Goal: Task Accomplishment & Management: Complete application form

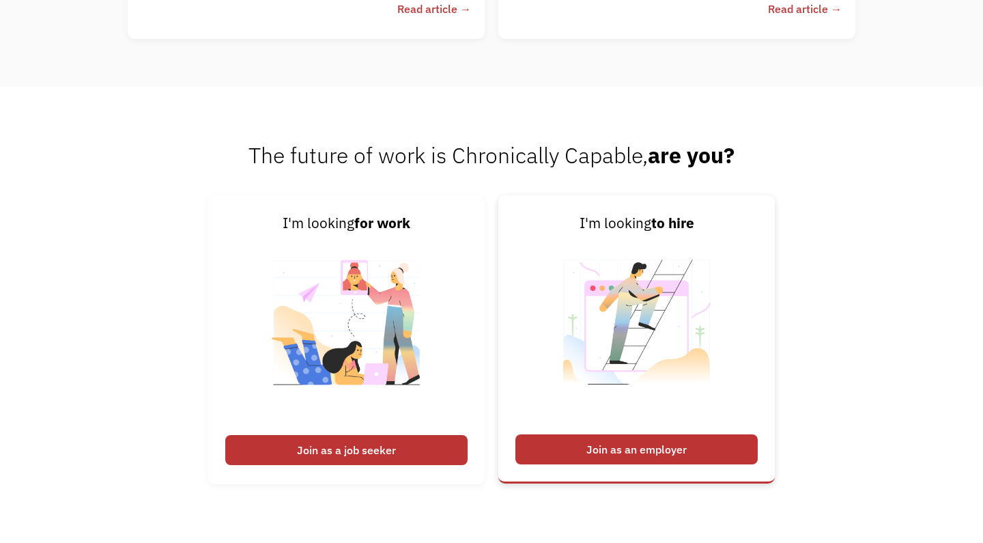
scroll to position [3160, 0]
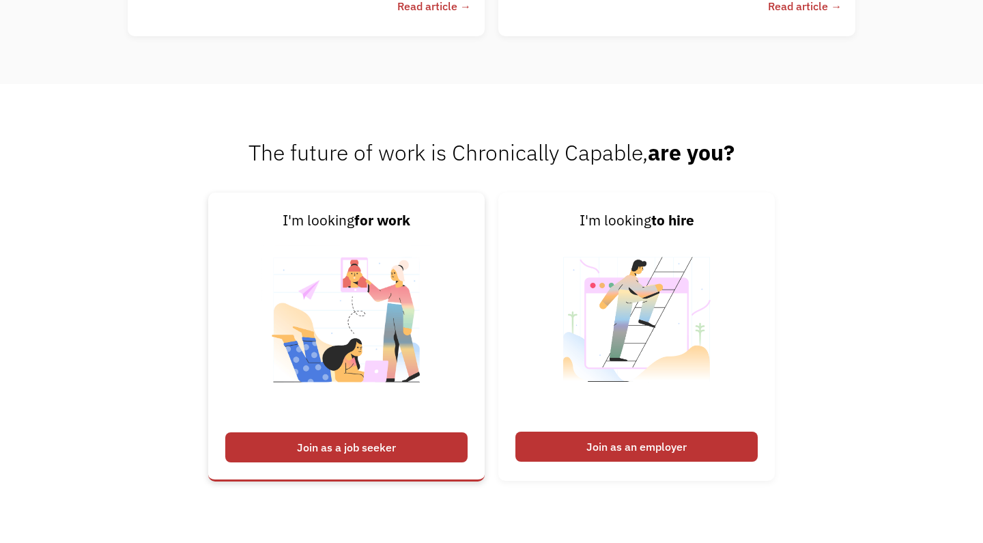
click at [375, 447] on div "Join as a job seeker" at bounding box center [346, 447] width 242 height 30
click at [374, 455] on div "Join as a job seeker" at bounding box center [346, 447] width 242 height 30
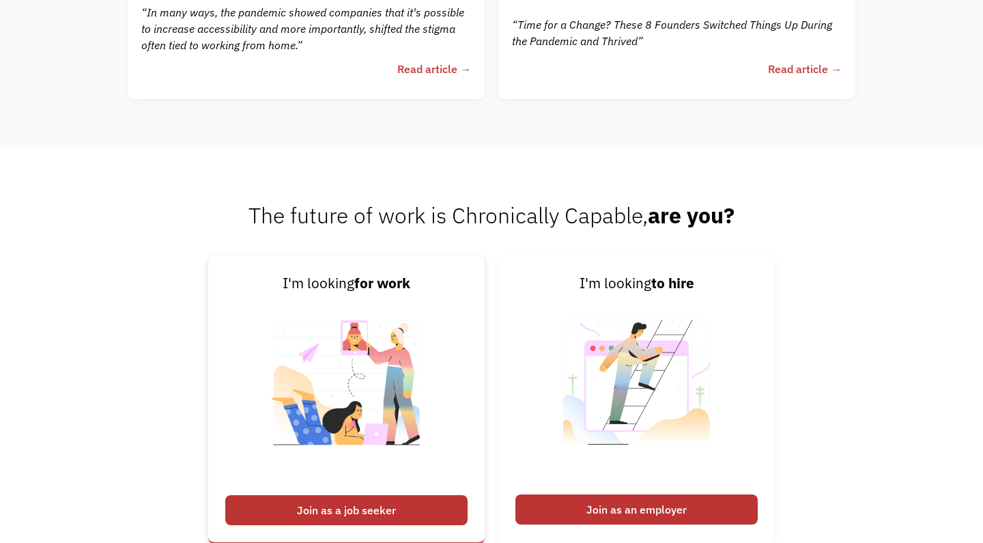
scroll to position [3093, 0]
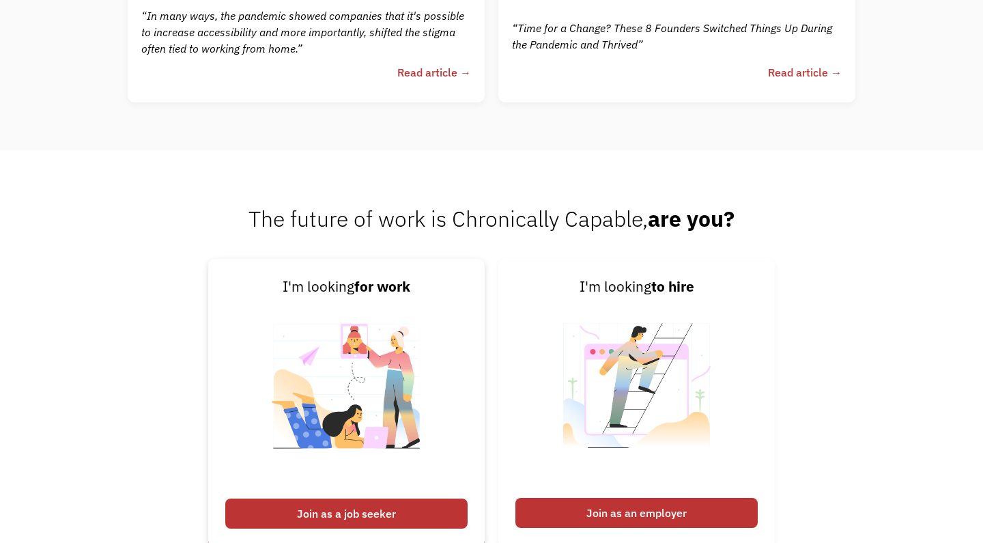
click at [364, 450] on img at bounding box center [347, 394] width 170 height 193
click at [342, 514] on div "Join as a job seeker" at bounding box center [346, 514] width 242 height 30
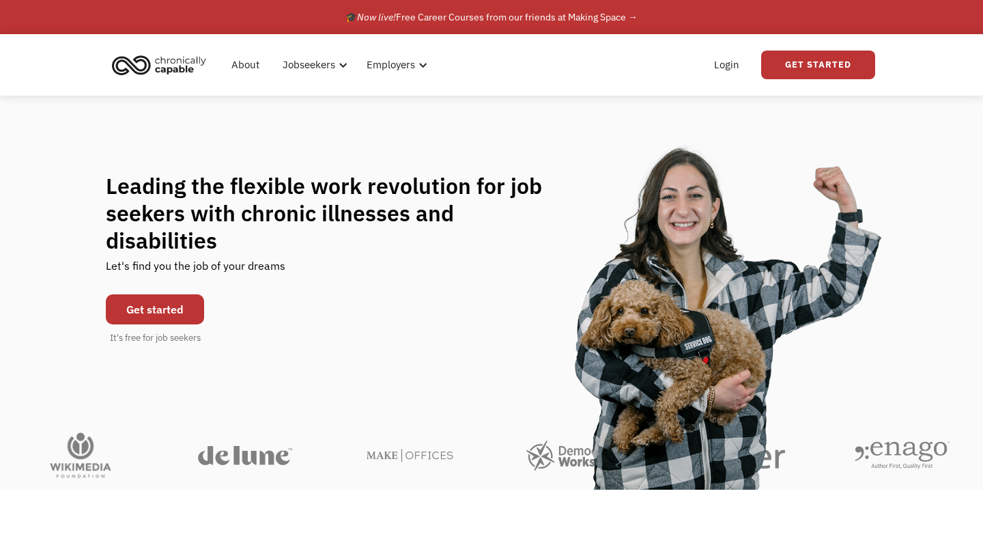
scroll to position [0, 0]
click at [797, 72] on link "Get Started" at bounding box center [818, 65] width 114 height 29
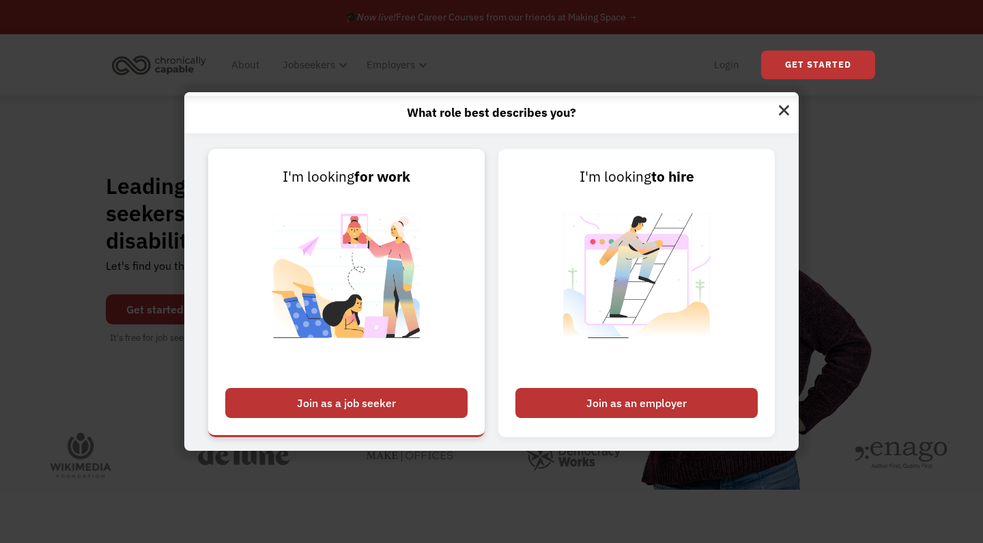
click at [349, 402] on div "Join as a job seeker" at bounding box center [346, 403] width 242 height 30
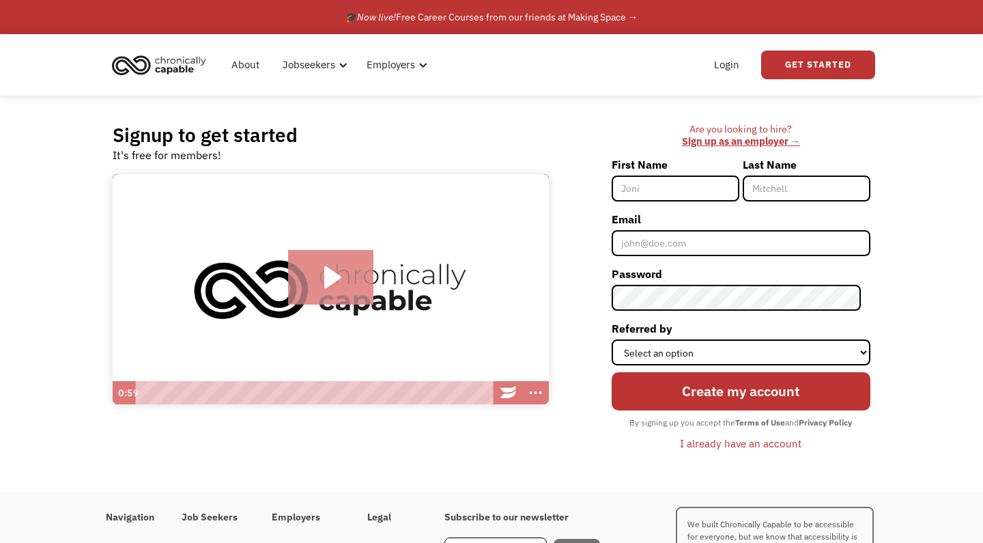
click at [332, 282] on icon "Play Video: Introducing Chronically Capable" at bounding box center [332, 277] width 16 height 22
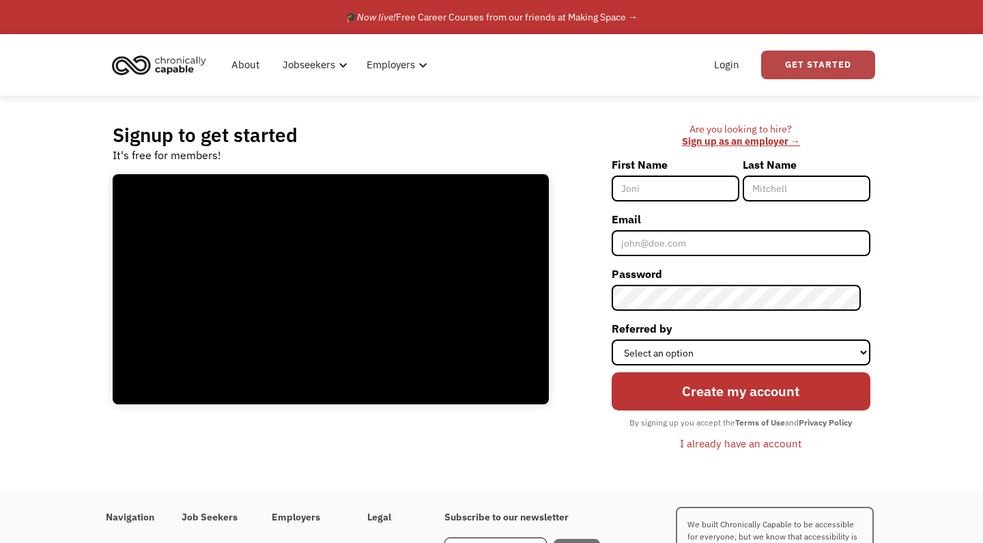
click at [794, 65] on link "Get Started" at bounding box center [818, 65] width 114 height 29
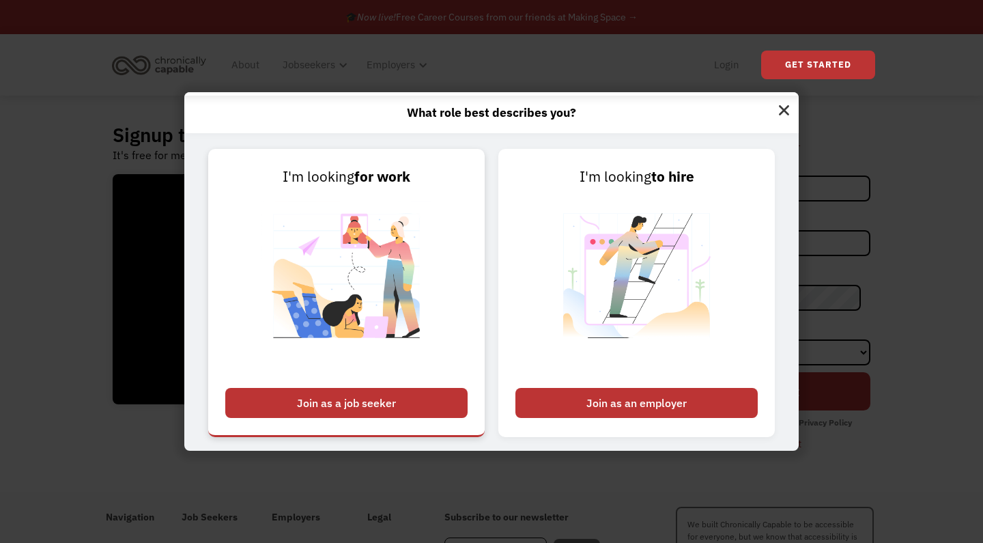
click at [378, 398] on div "Join as a job seeker" at bounding box center [346, 403] width 242 height 30
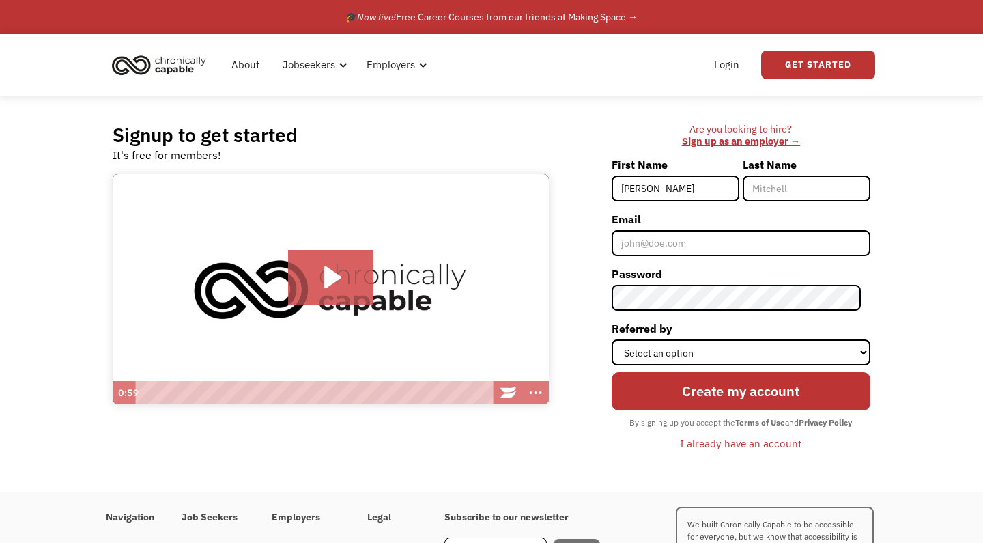
type input "[PERSON_NAME]"
type input "Givens"
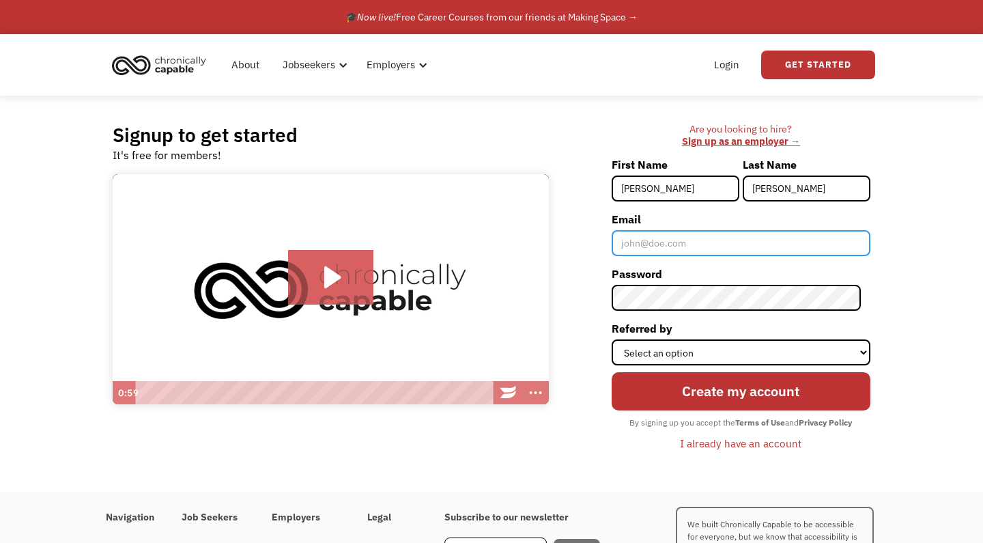
type input "Sherri.givens_13@yahoo.com"
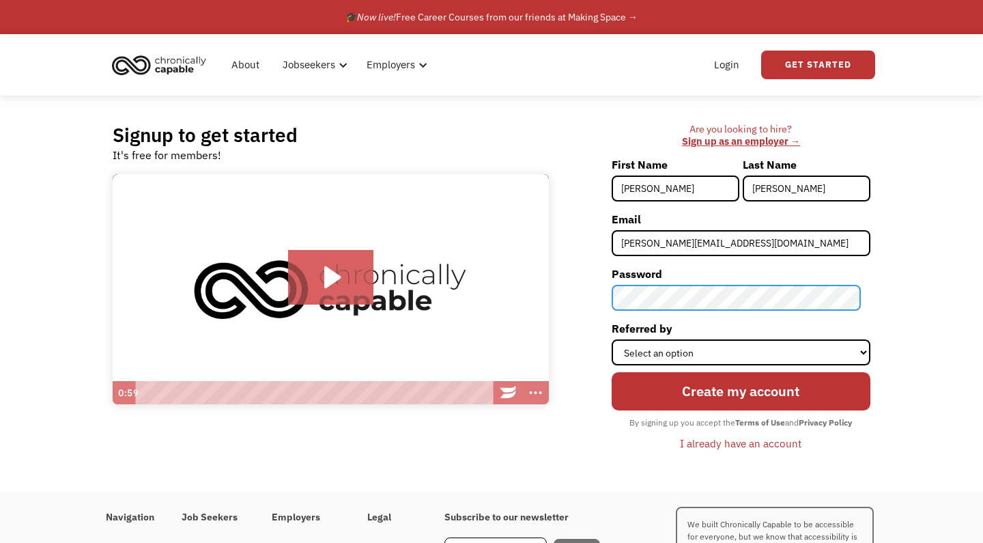
click at [580, 290] on div "Are you looking to hire? ‍ Sign up as an employer → First Name Sherri Last Name…" at bounding box center [717, 294] width 308 height 342
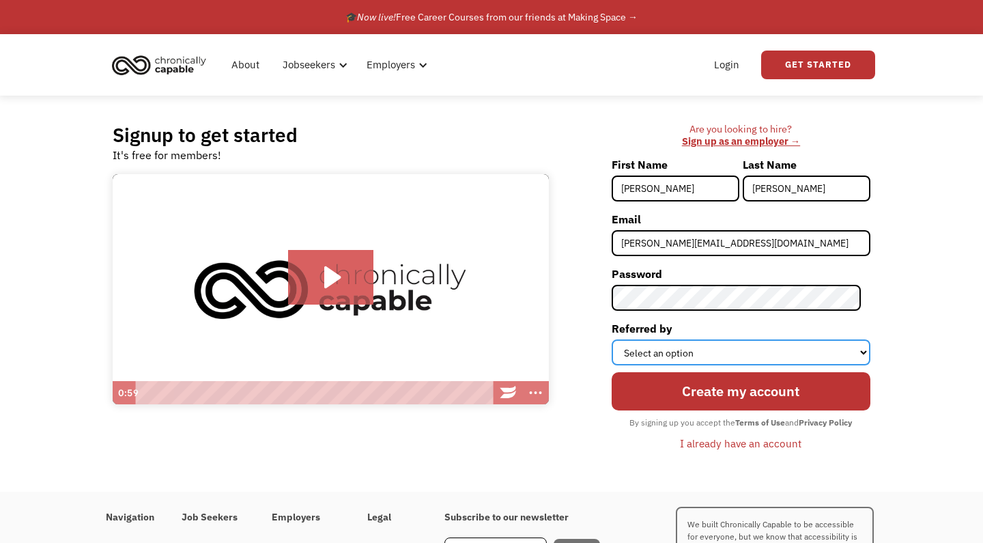
select select "Other"
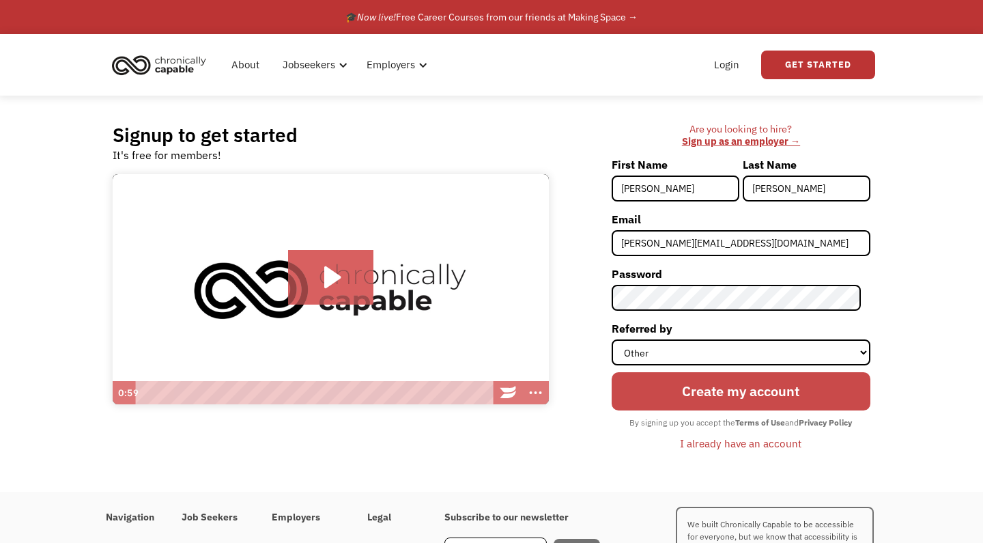
click at [720, 396] on input "Create my account" at bounding box center [741, 391] width 259 height 38
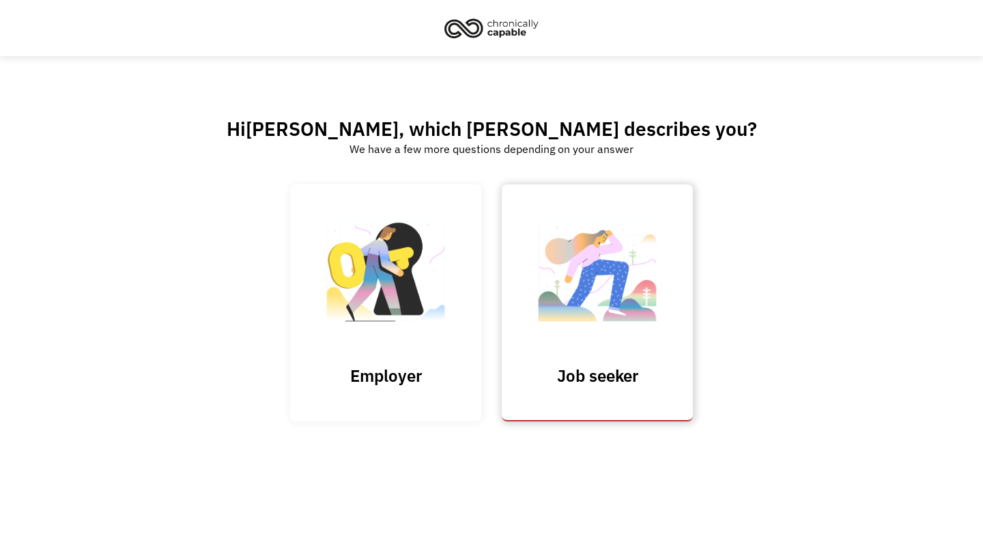
click at [585, 380] on h3 "Job seeker" at bounding box center [597, 375] width 137 height 20
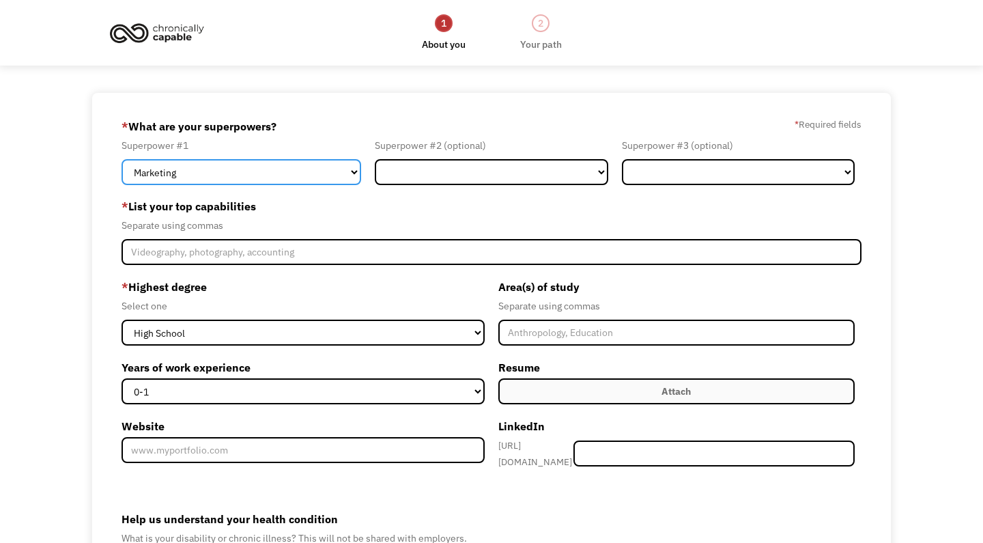
select select "Customer Service"
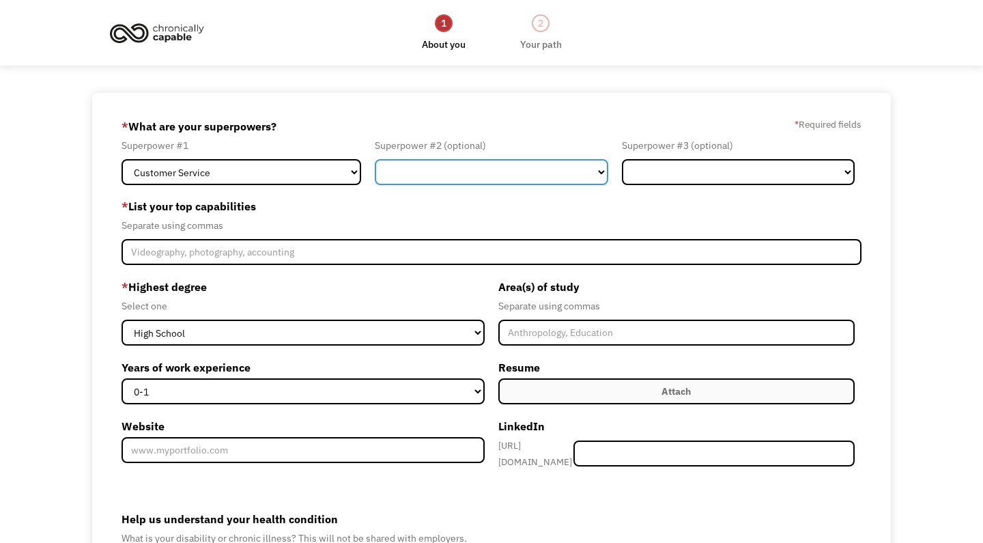
select select "Healthcare"
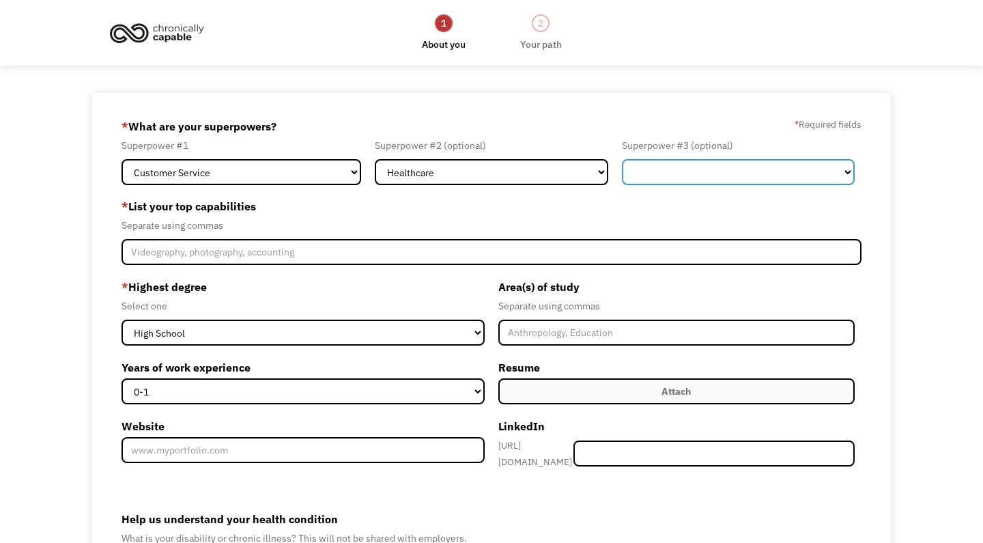
select select "Finance"
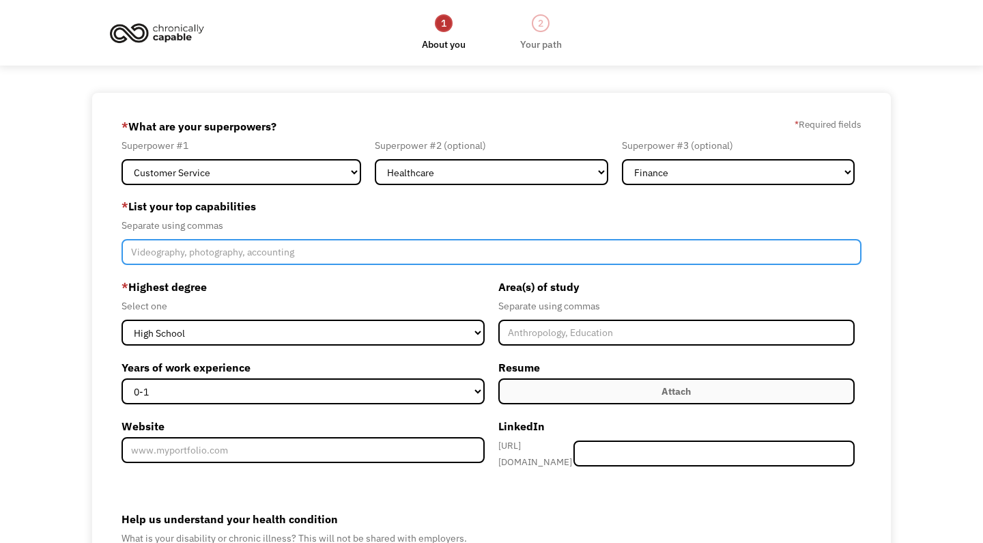
click at [163, 261] on input "Member-Create-Step1" at bounding box center [492, 252] width 740 height 26
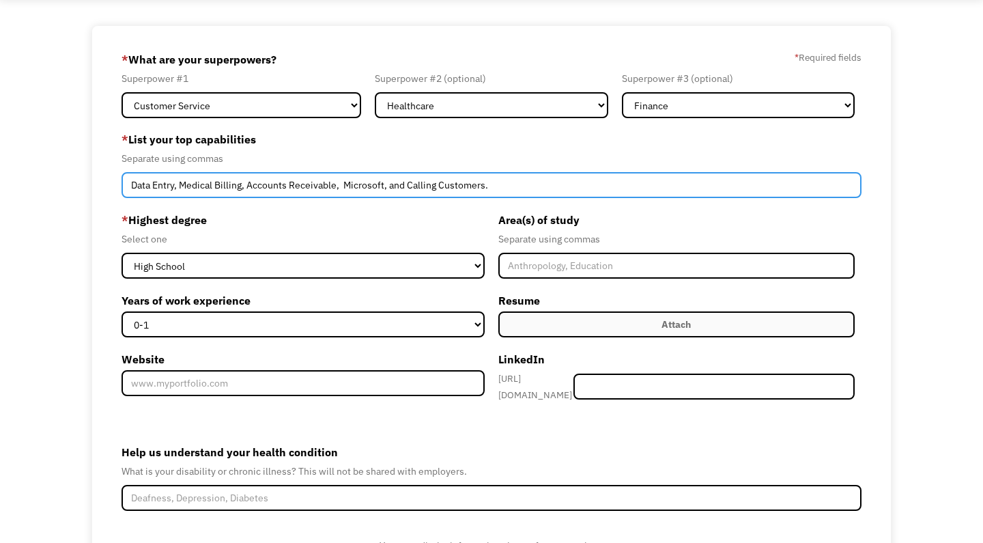
scroll to position [80, 0]
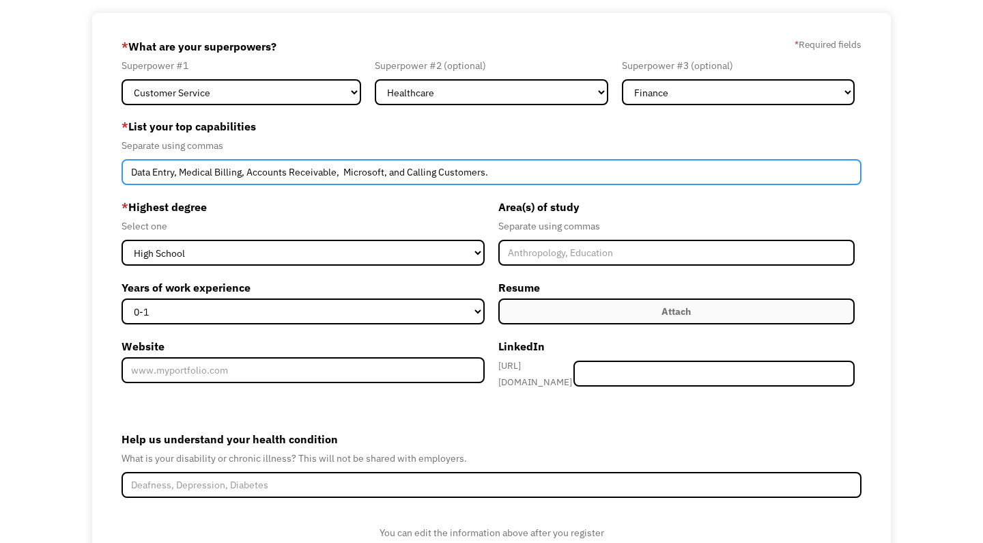
type input "Data Entry, Medical Billing, Accounts Receivable, Microsoft, and Calling Custom…"
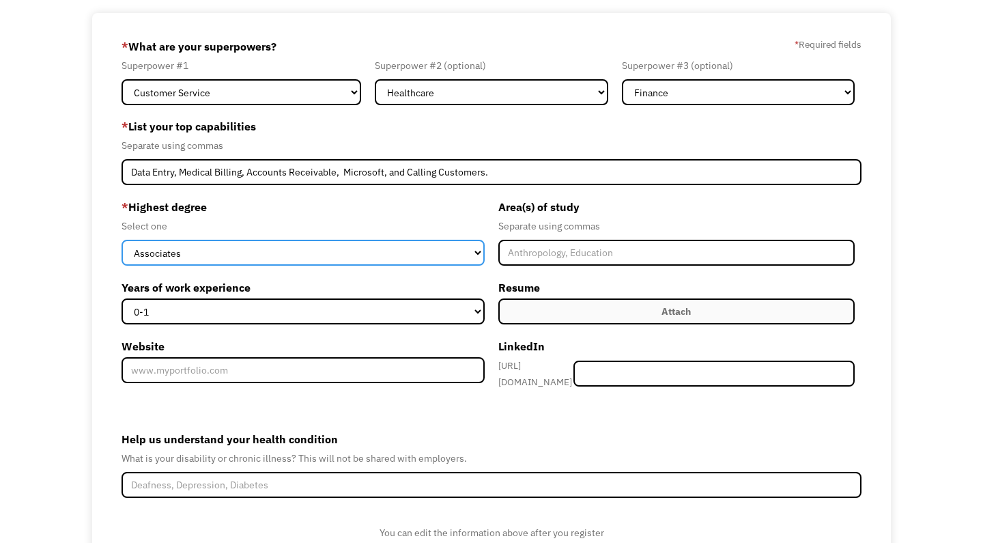
select select "high school"
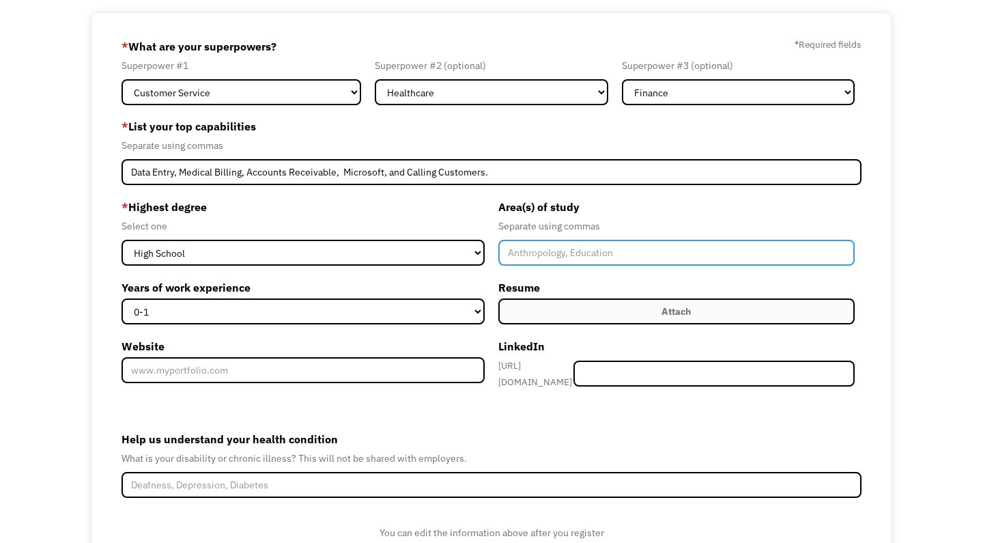
click at [537, 262] on input "Member-Create-Step1" at bounding box center [677, 253] width 356 height 26
type input "General, Business"
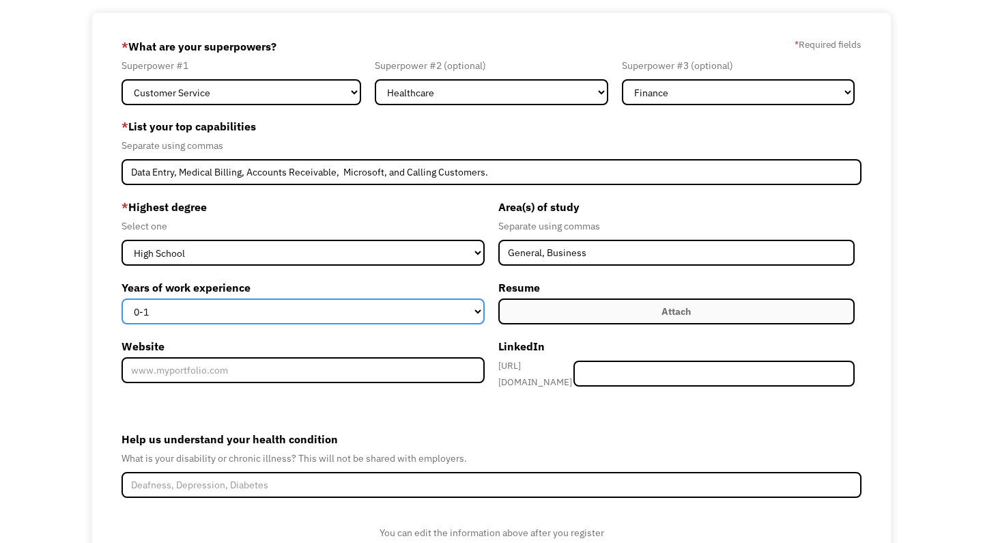
select select "11-15"
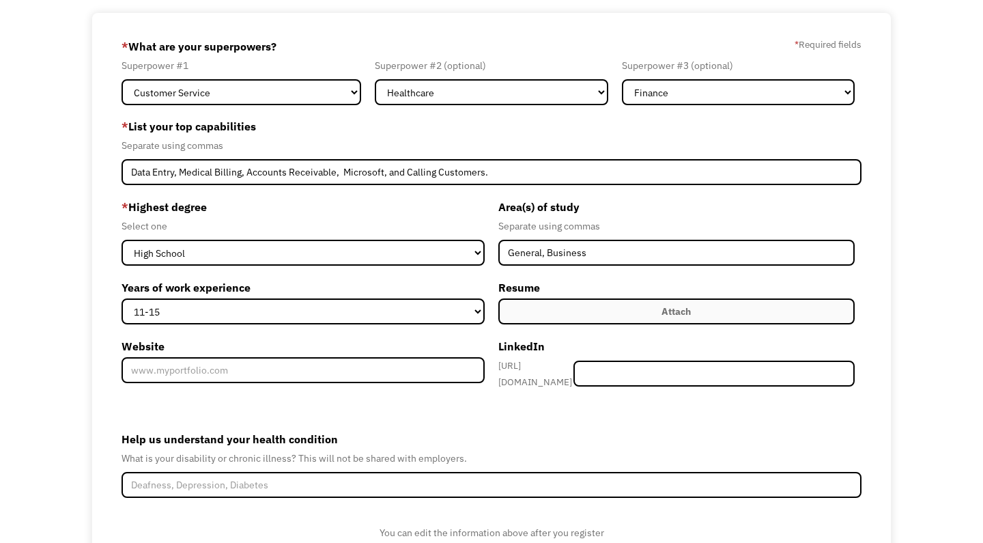
click at [570, 296] on label "Resume" at bounding box center [677, 288] width 356 height 22
click at [574, 304] on label "Attach" at bounding box center [677, 311] width 356 height 26
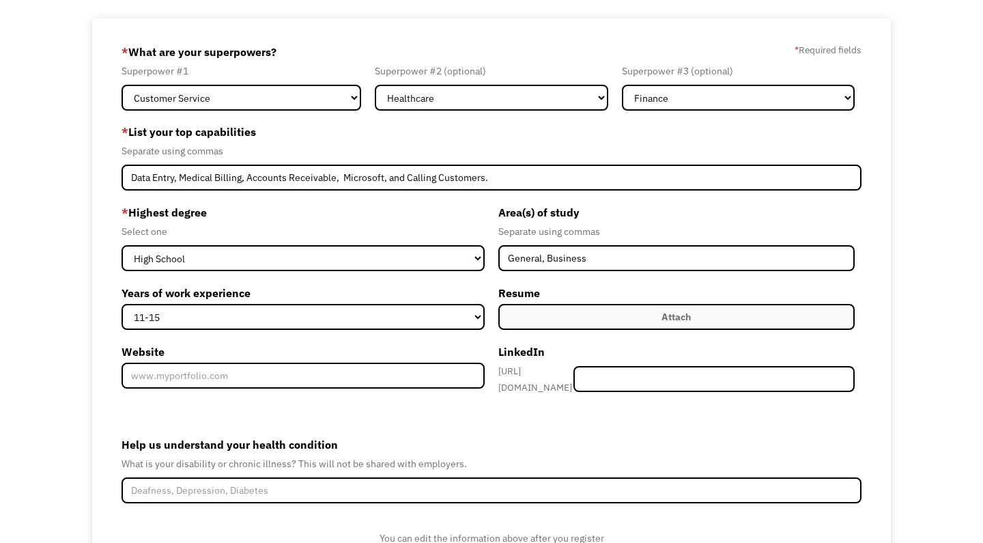
scroll to position [74, 0]
click at [662, 322] on div "Attach" at bounding box center [676, 317] width 29 height 16
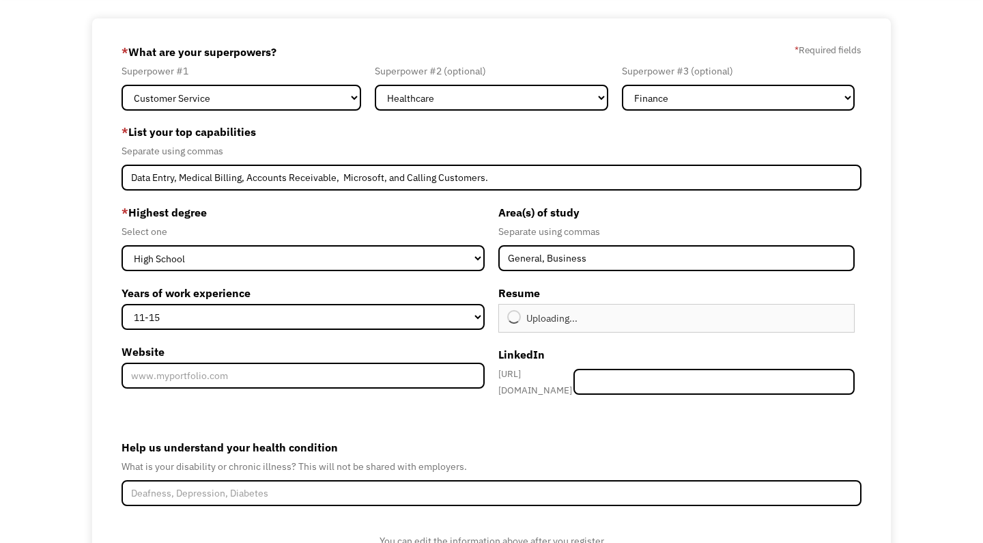
type input "Continue"
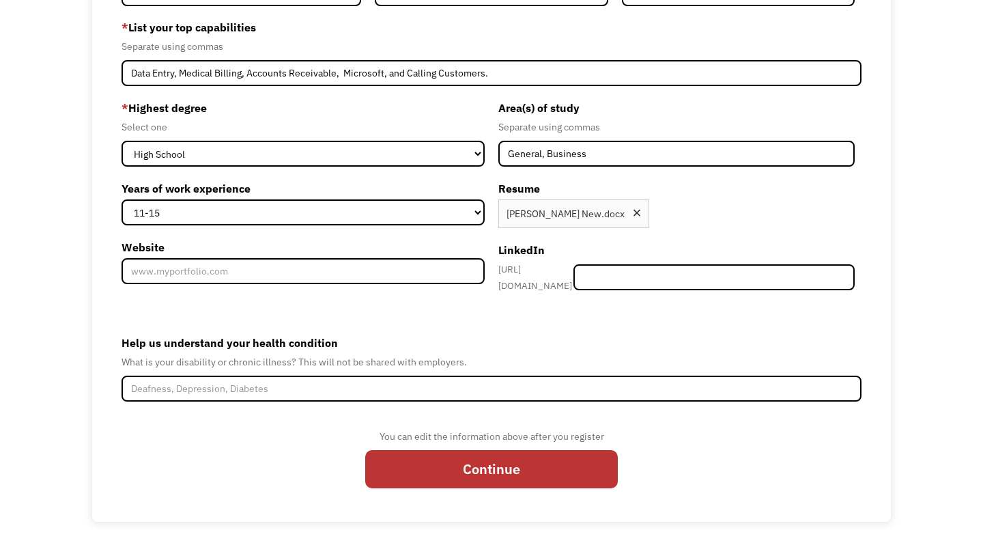
scroll to position [178, 0]
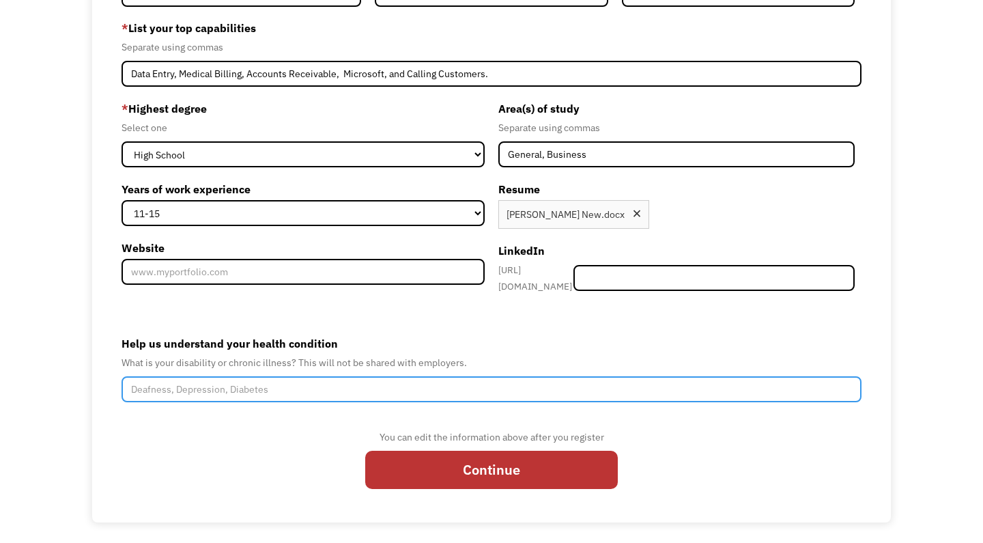
click at [173, 387] on input "Help us understand your health condition" at bounding box center [492, 389] width 740 height 26
click at [374, 384] on input "Spinal Stenosis, Chronic Pain, Not able to sit or stand for period of time" at bounding box center [492, 389] width 740 height 26
click at [443, 389] on input "Spinal Stenosis, Chronic Pain, Not able to sit or stand for a period of time" at bounding box center [492, 389] width 740 height 26
click at [378, 383] on input "Spinal Stenosis, Chronic Pain, Not able to sit or stand for a period of time" at bounding box center [492, 389] width 740 height 26
click at [400, 384] on input "Spinal Stenosis, Chronic Pain, Not able to sit or stand for period of time" at bounding box center [492, 389] width 740 height 26
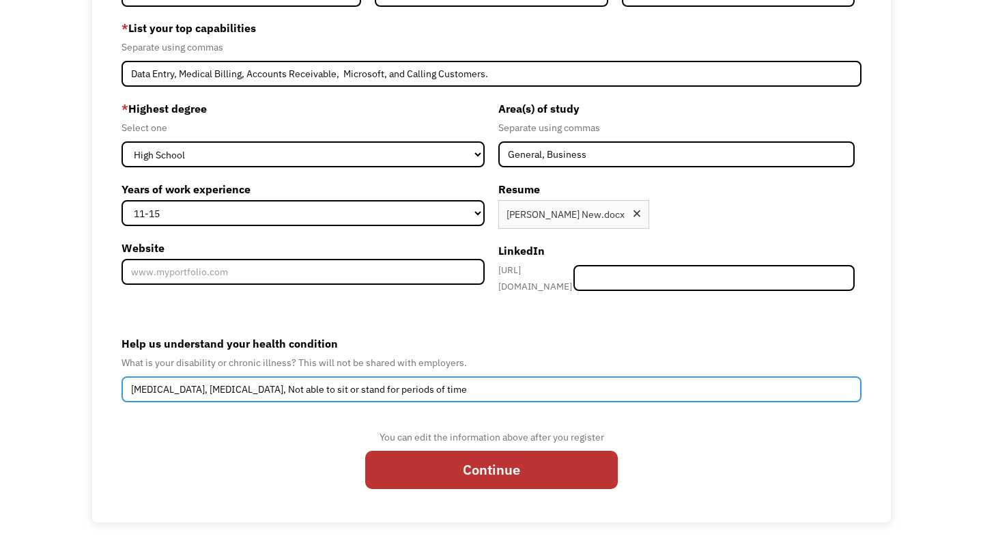
click at [467, 382] on input "Spinal Stenosis, Chronic Pain, Not able to sit or stand for periods of time" at bounding box center [492, 389] width 740 height 26
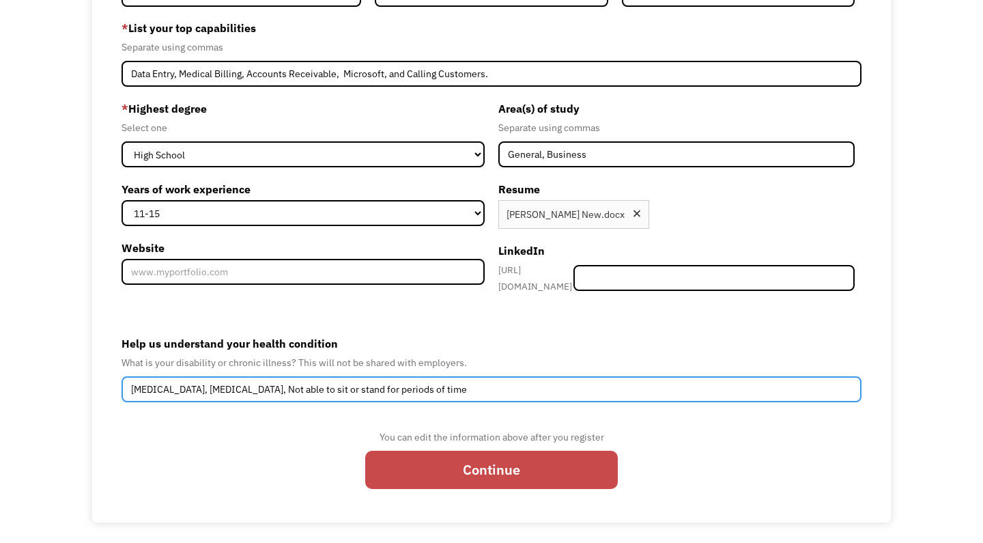
type input "Spinal Stenosis, Chronic Pain, Not able to sit or stand for periods of time"
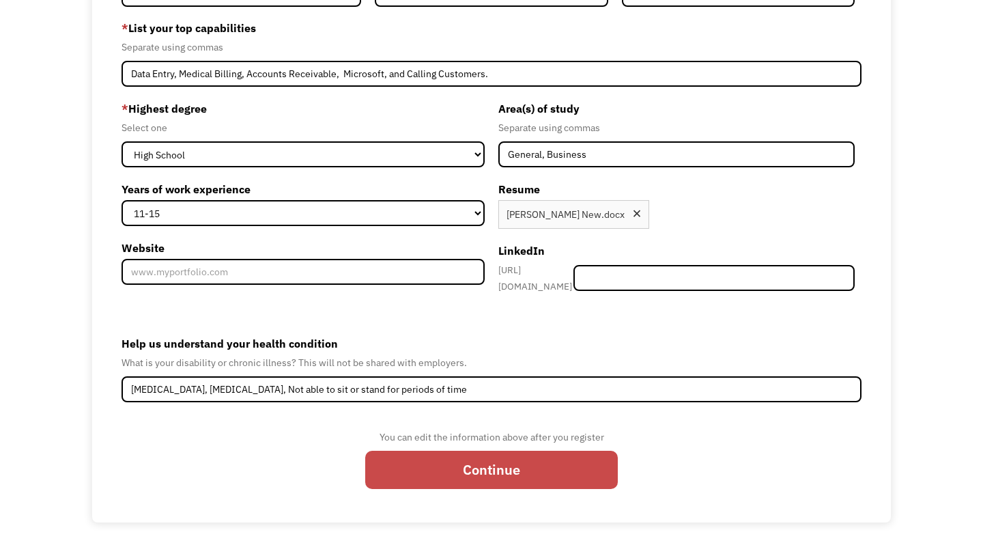
click at [466, 469] on input "Continue" at bounding box center [491, 470] width 253 height 38
type input "Please wait..."
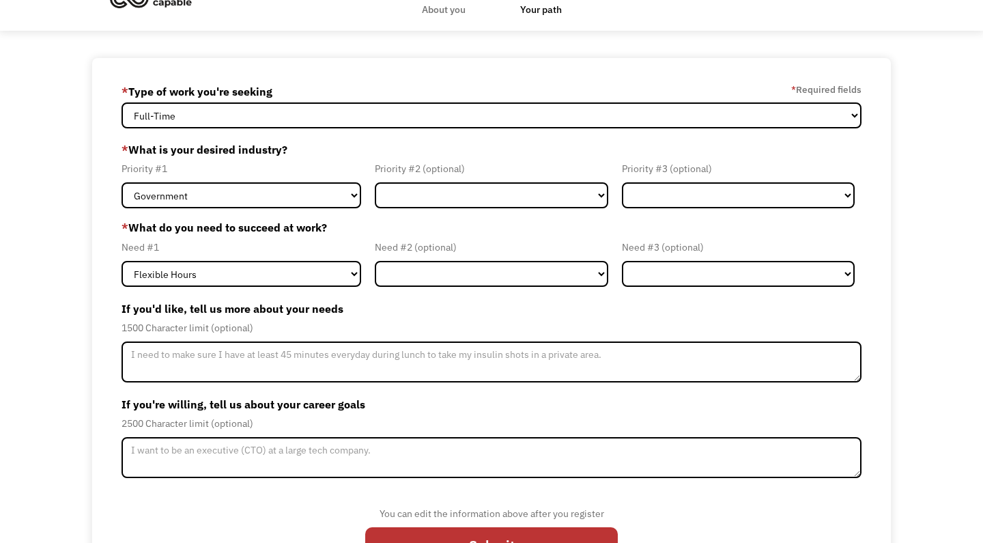
scroll to position [31, 0]
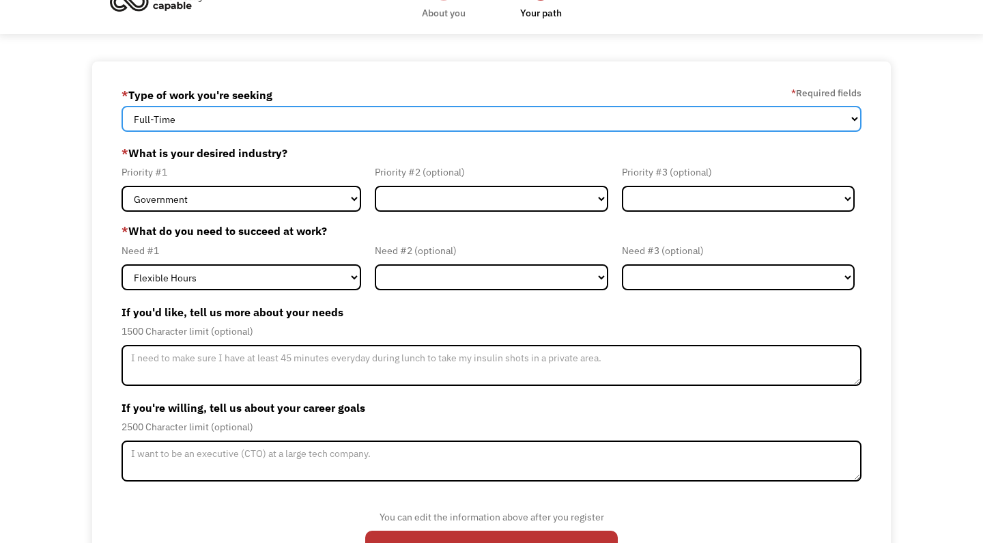
select select "part-time"
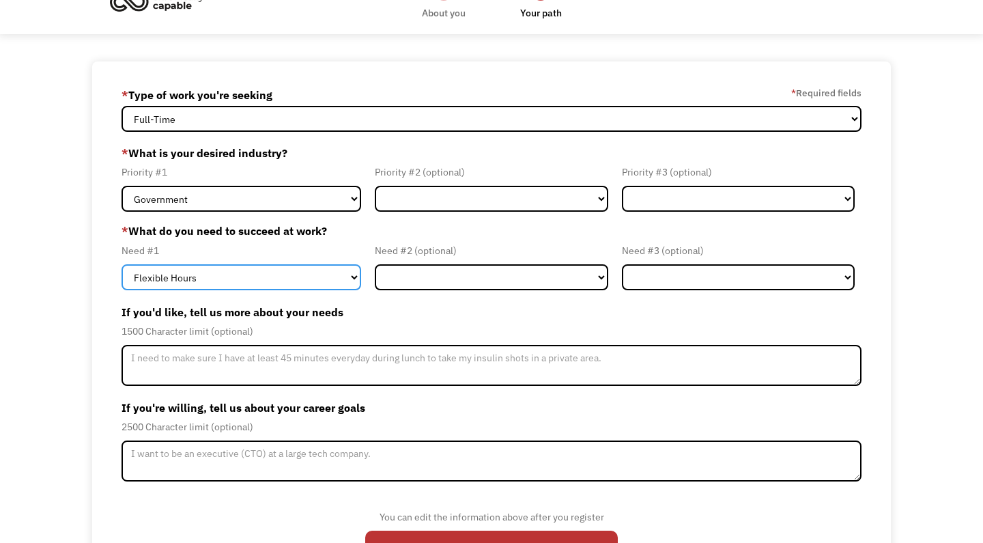
select select "On-site Accommodations"
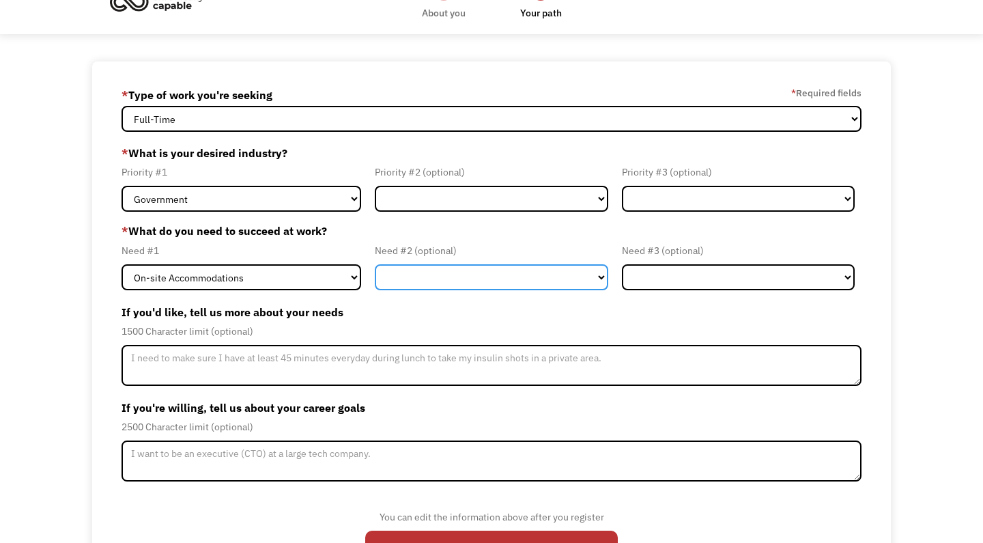
select select "Remote Work"
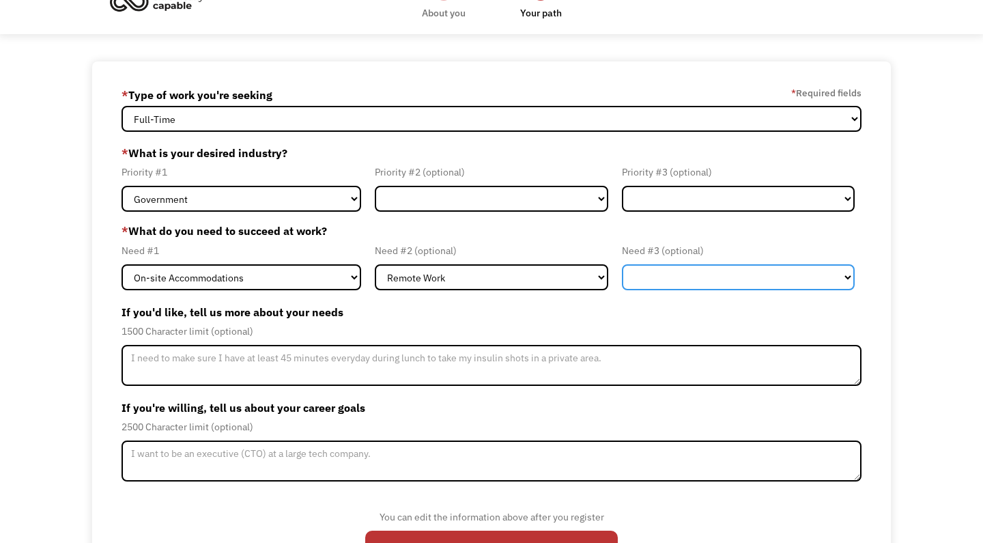
select select "Flexible Hours"
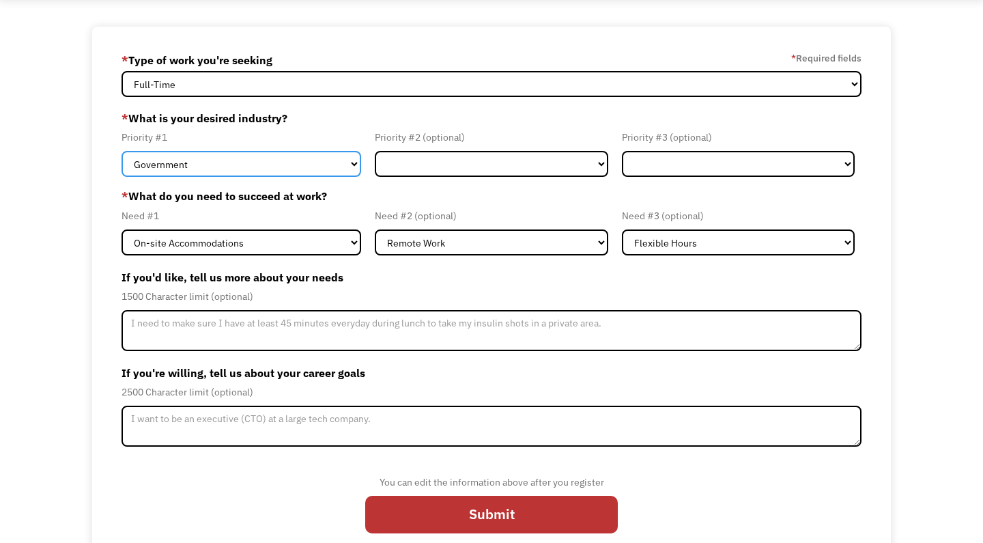
select select "Finance & Insurance"
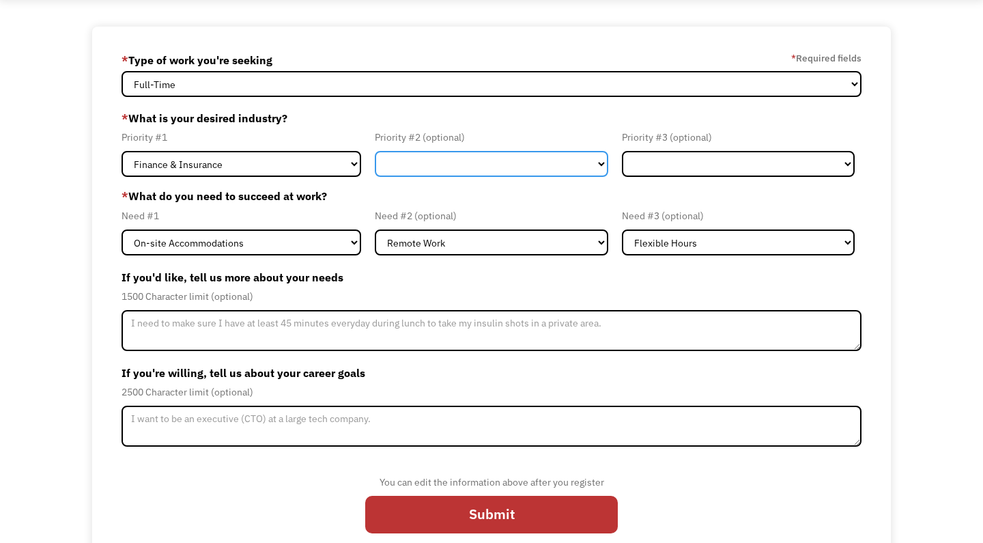
select select "Other"
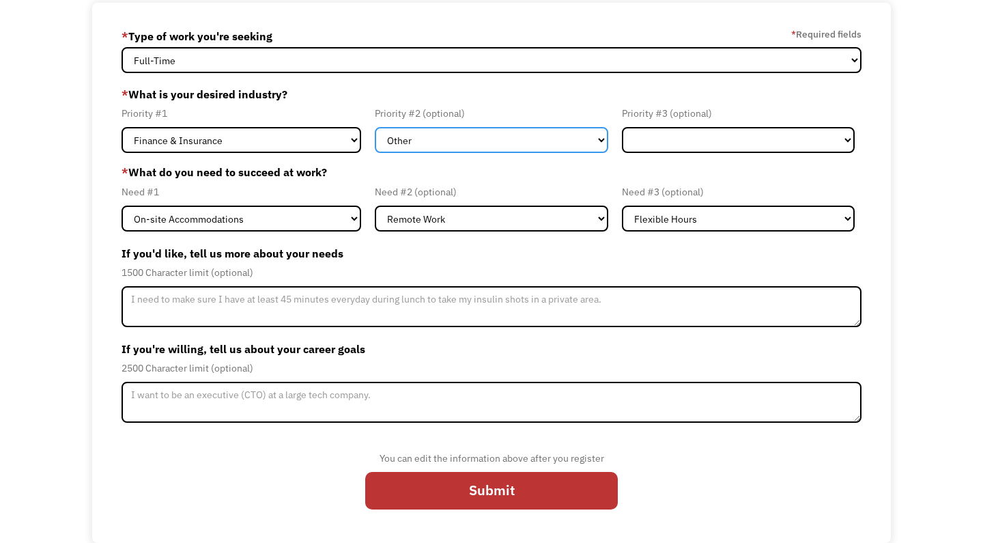
scroll to position [90, 0]
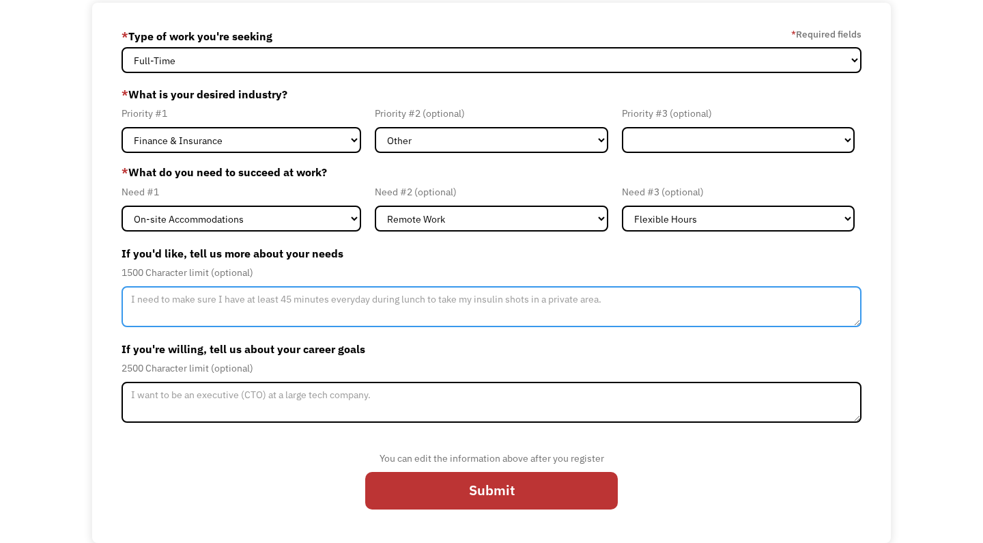
click at [208, 301] on textarea "Member-Update-Form-Step2" at bounding box center [492, 306] width 740 height 41
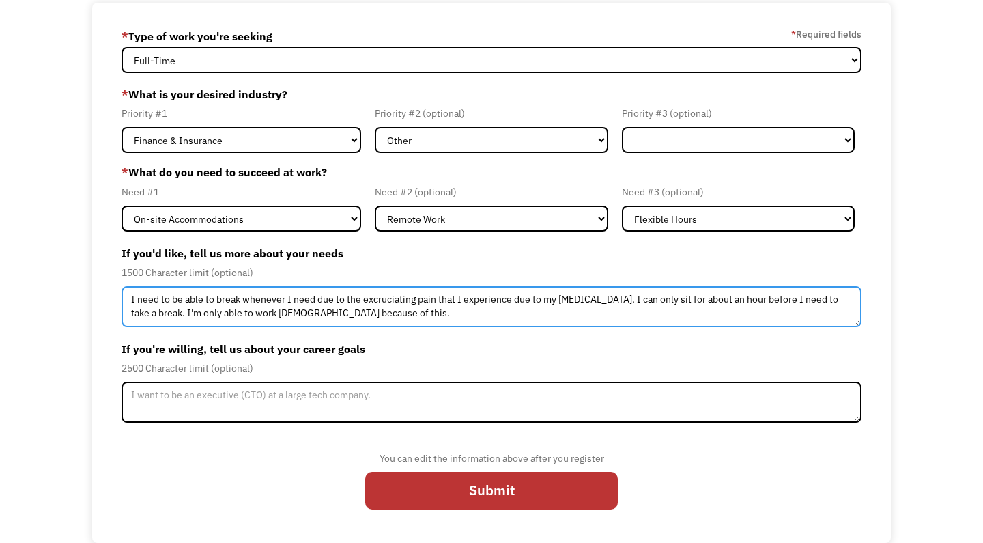
type textarea "I need to be able to break whenever I need due to the excruciating pain that I …"
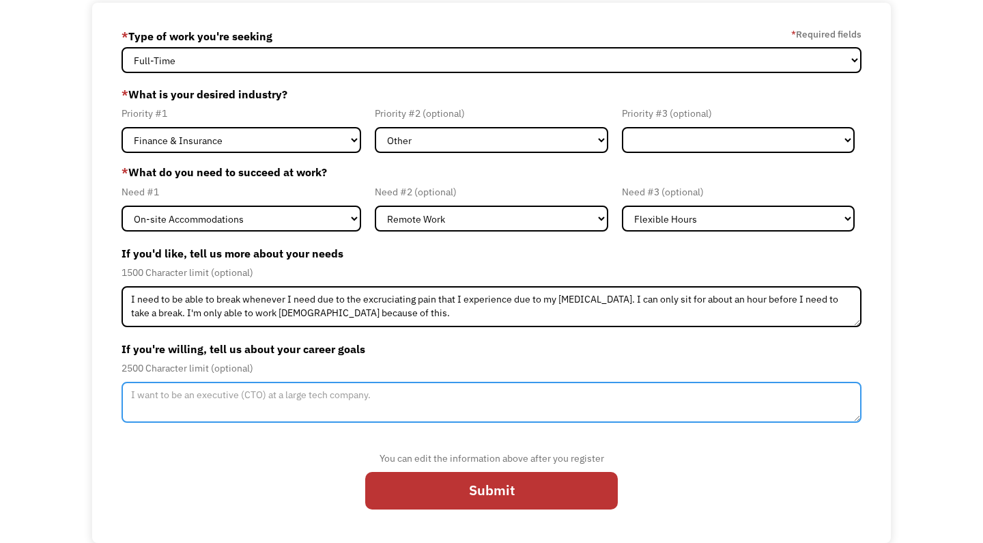
click at [175, 404] on textarea "Member-Update-Form-Step2" at bounding box center [492, 402] width 740 height 41
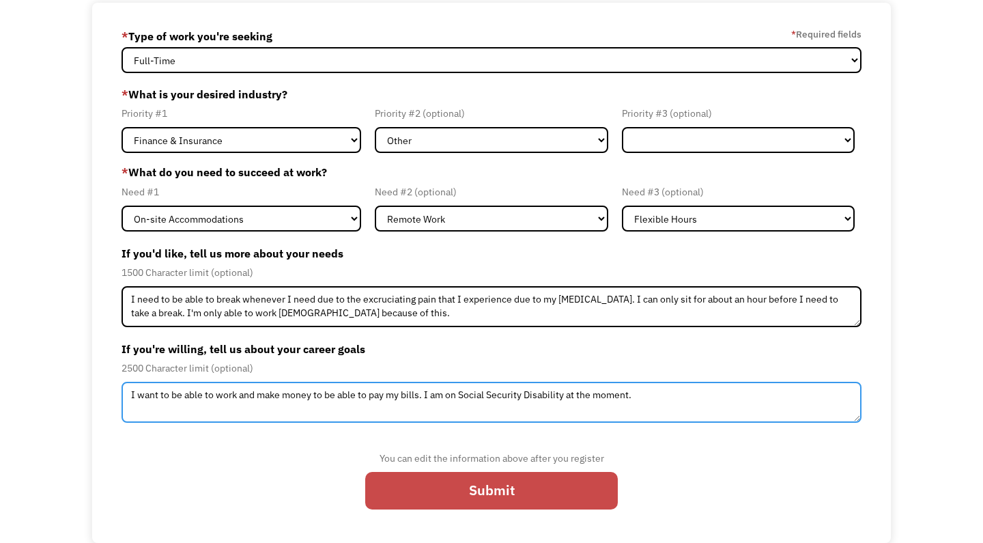
type textarea "I want to be able to work and make money to be able to pay my bills. I am on So…"
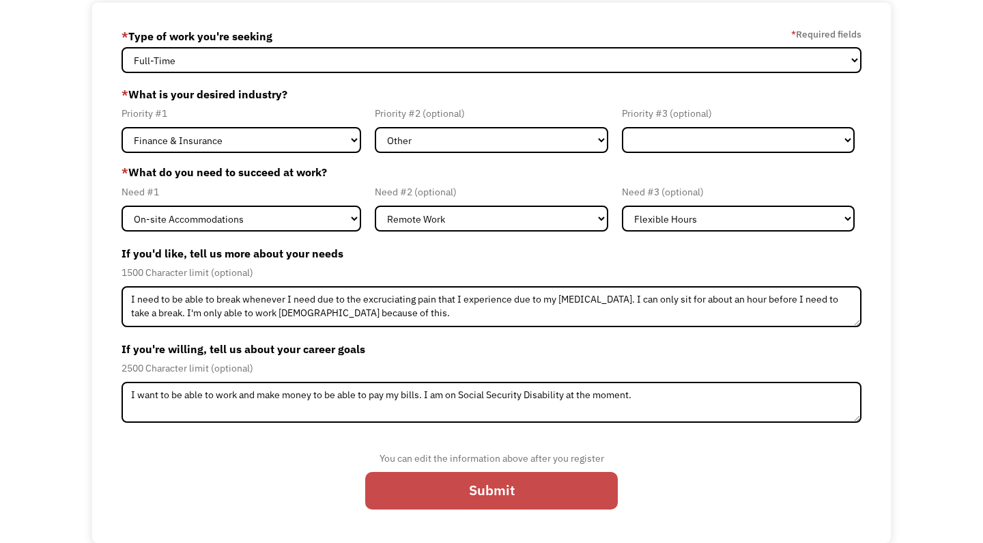
click at [451, 500] on input "Submit" at bounding box center [491, 491] width 253 height 38
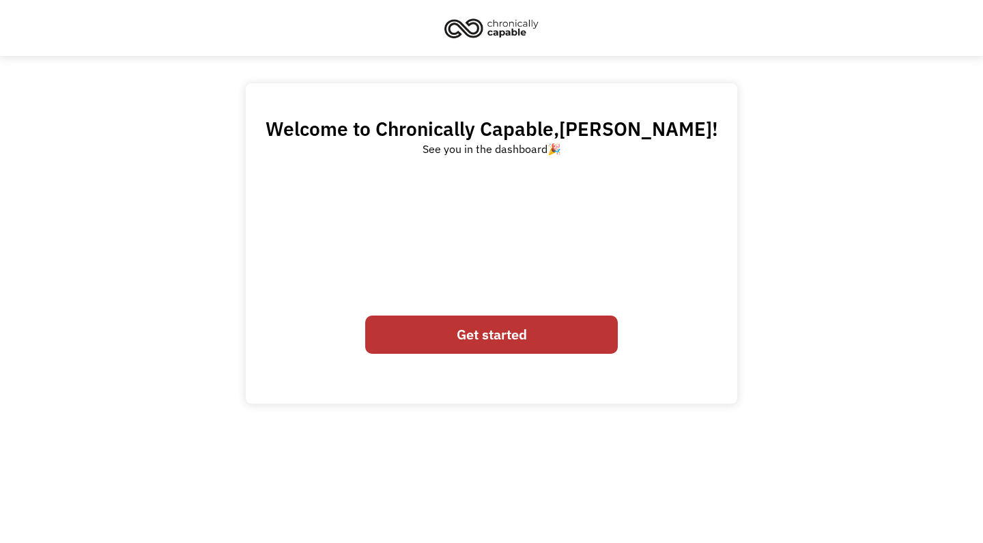
click at [523, 335] on link "Get started" at bounding box center [491, 334] width 253 height 38
